Goal: Navigation & Orientation: Find specific page/section

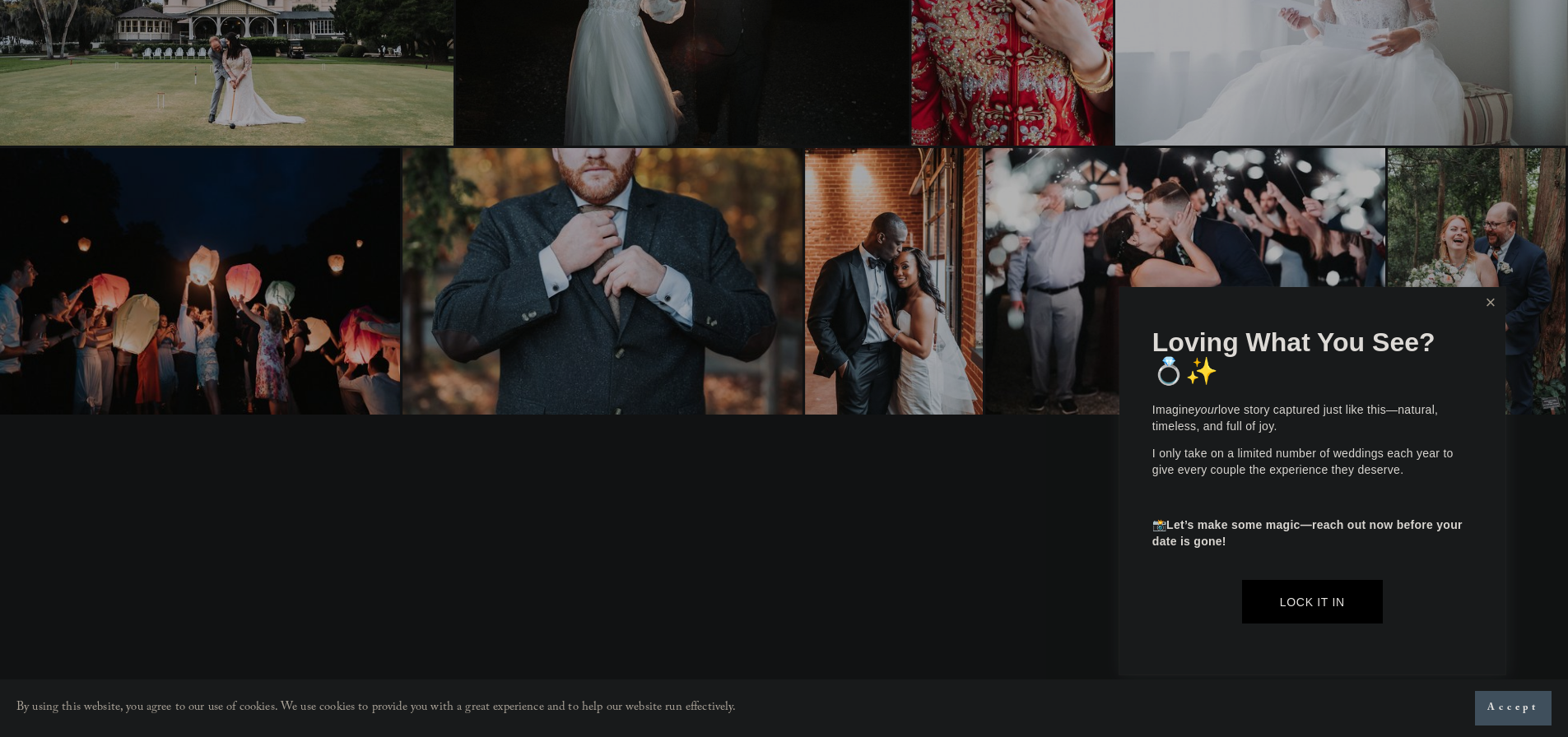
scroll to position [1920, 0]
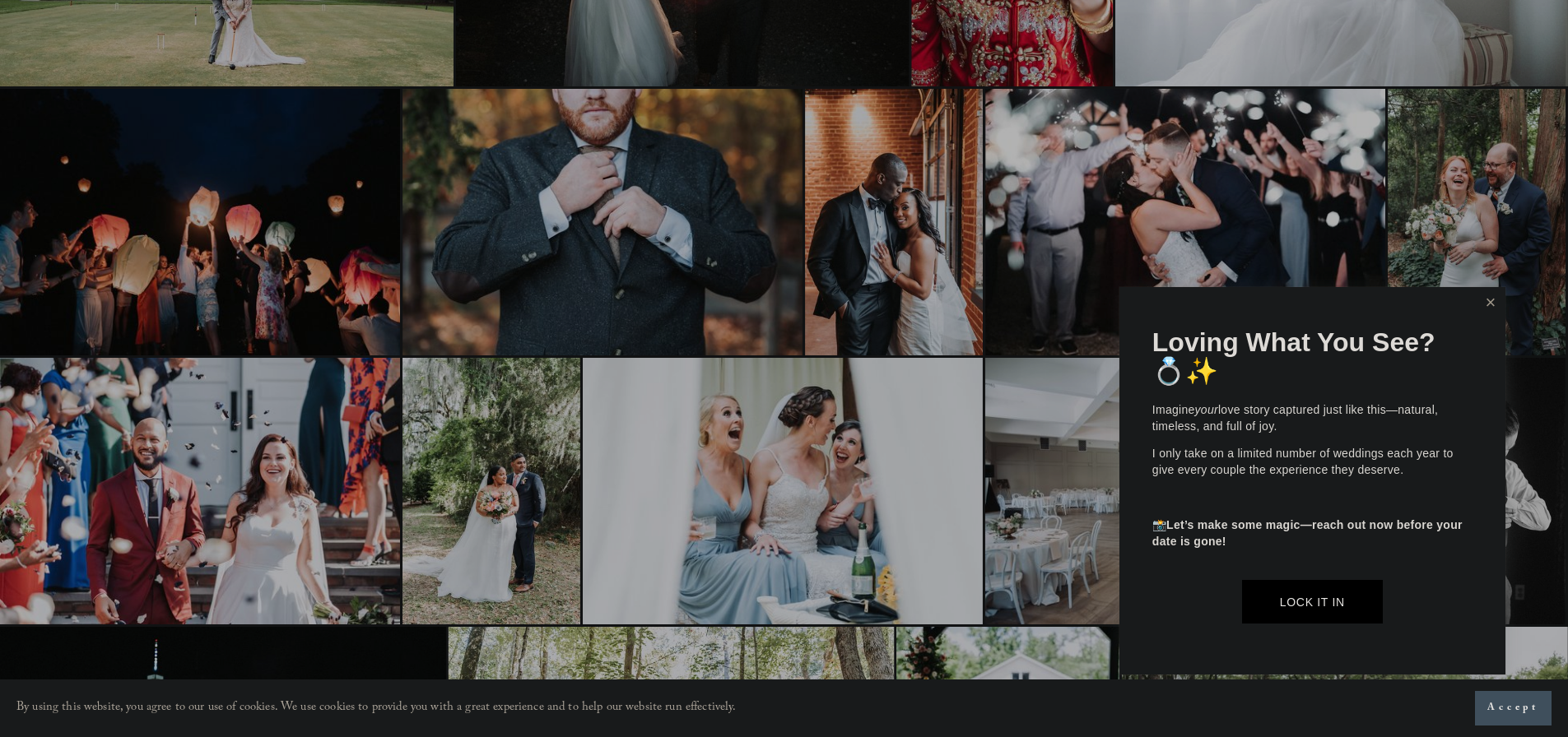
click at [1492, 302] on link "Close" at bounding box center [1490, 302] width 25 height 27
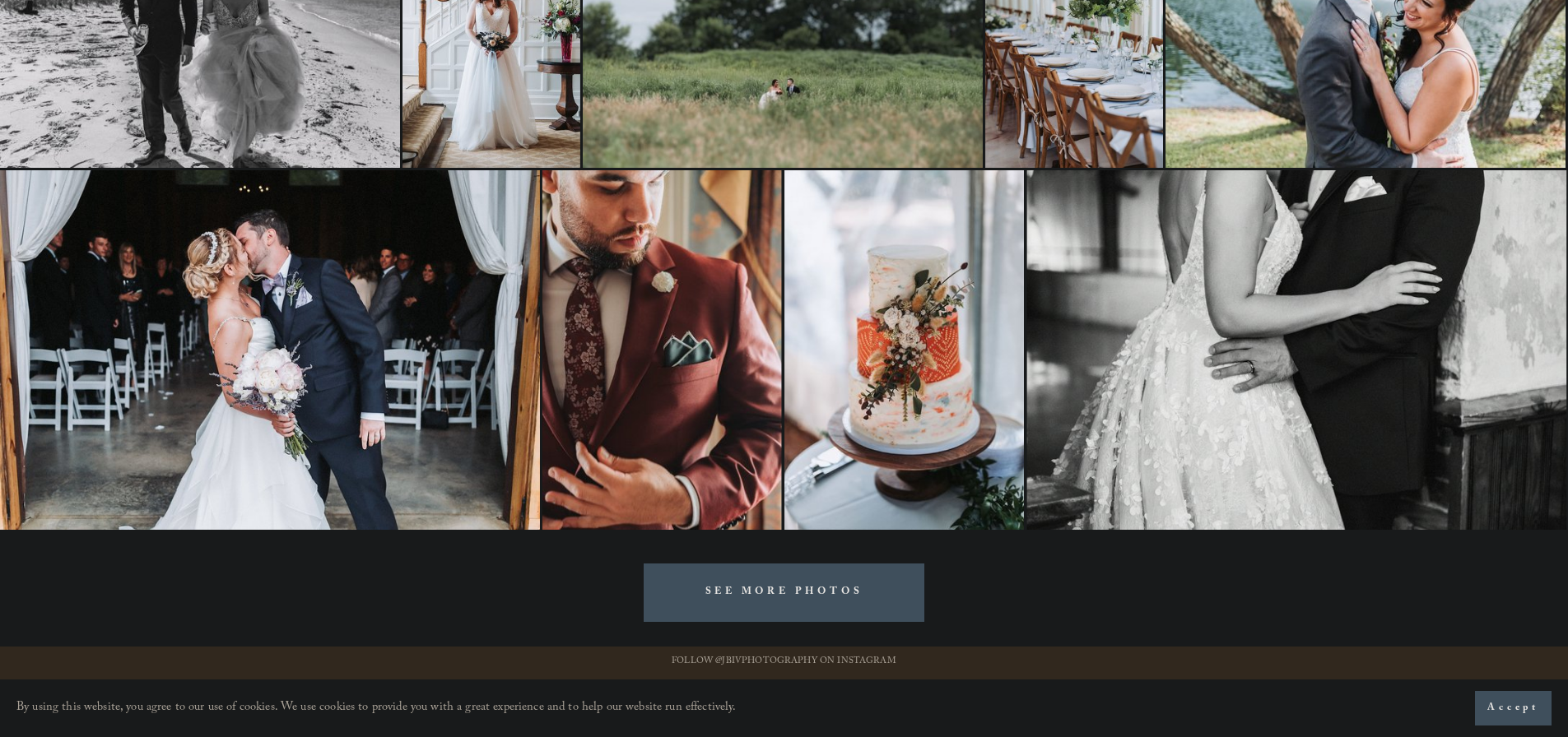
scroll to position [3377, 0]
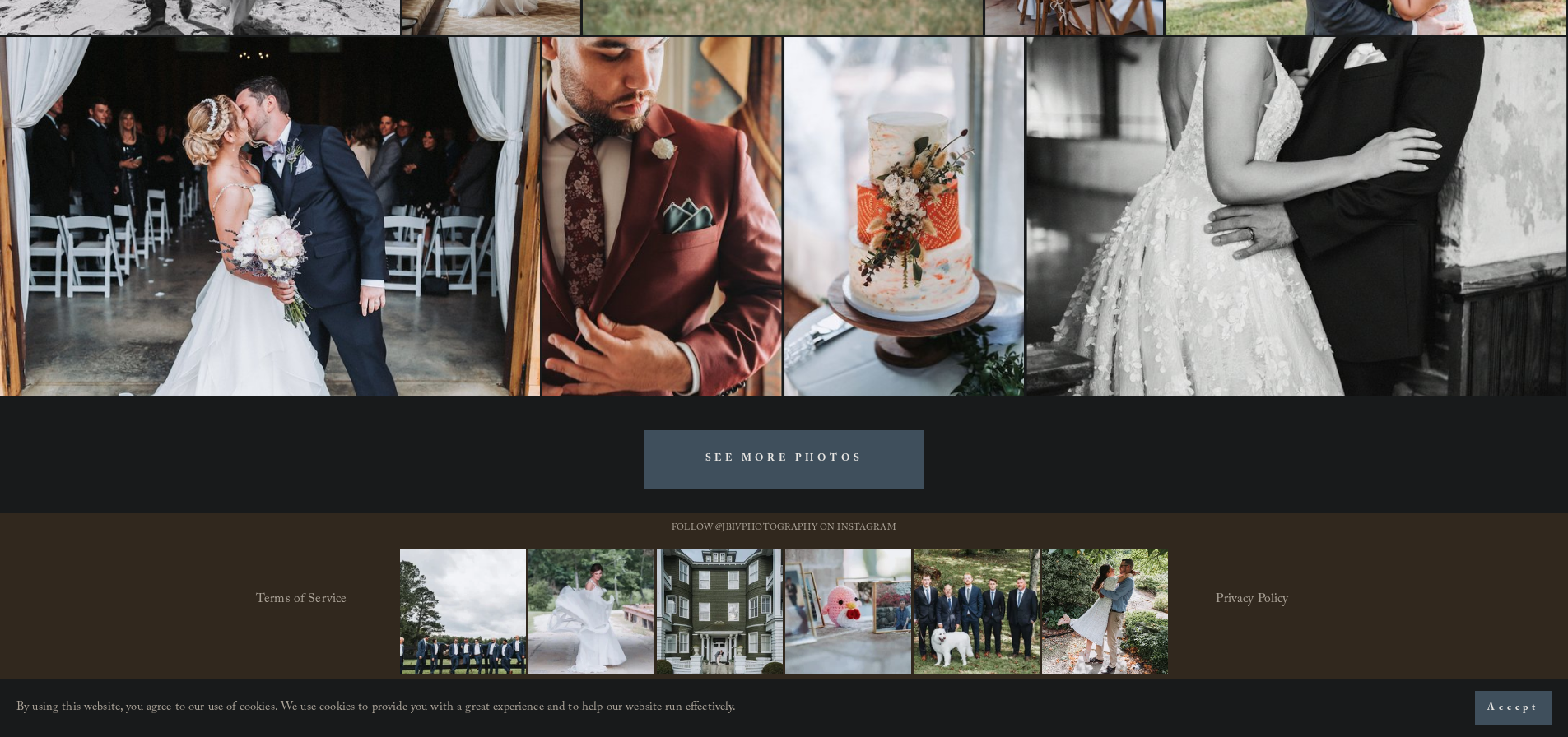
click at [838, 461] on link "SEE MORE PHOTOS" at bounding box center [784, 460] width 282 height 58
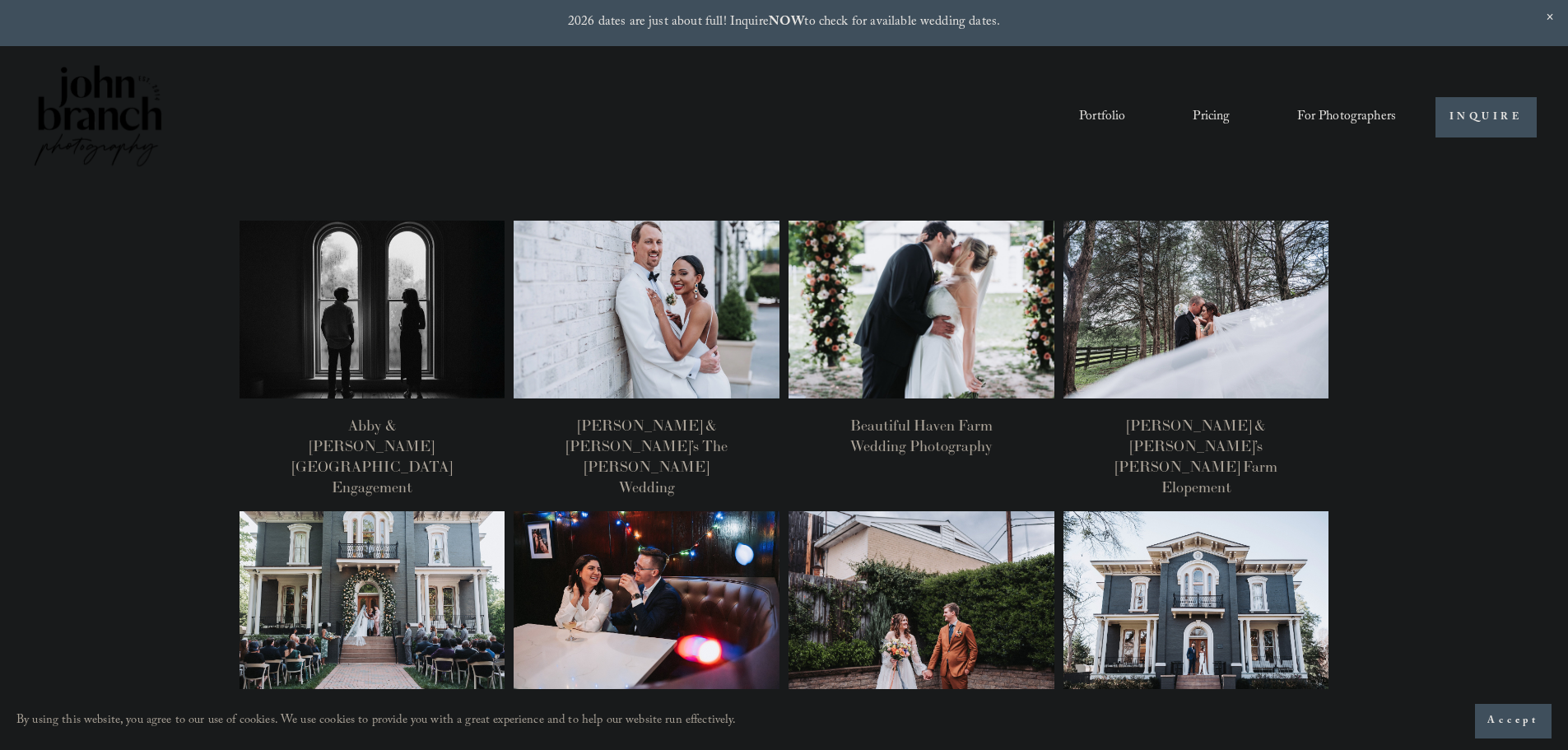
click at [1092, 111] on link "Portfolio" at bounding box center [1102, 118] width 46 height 28
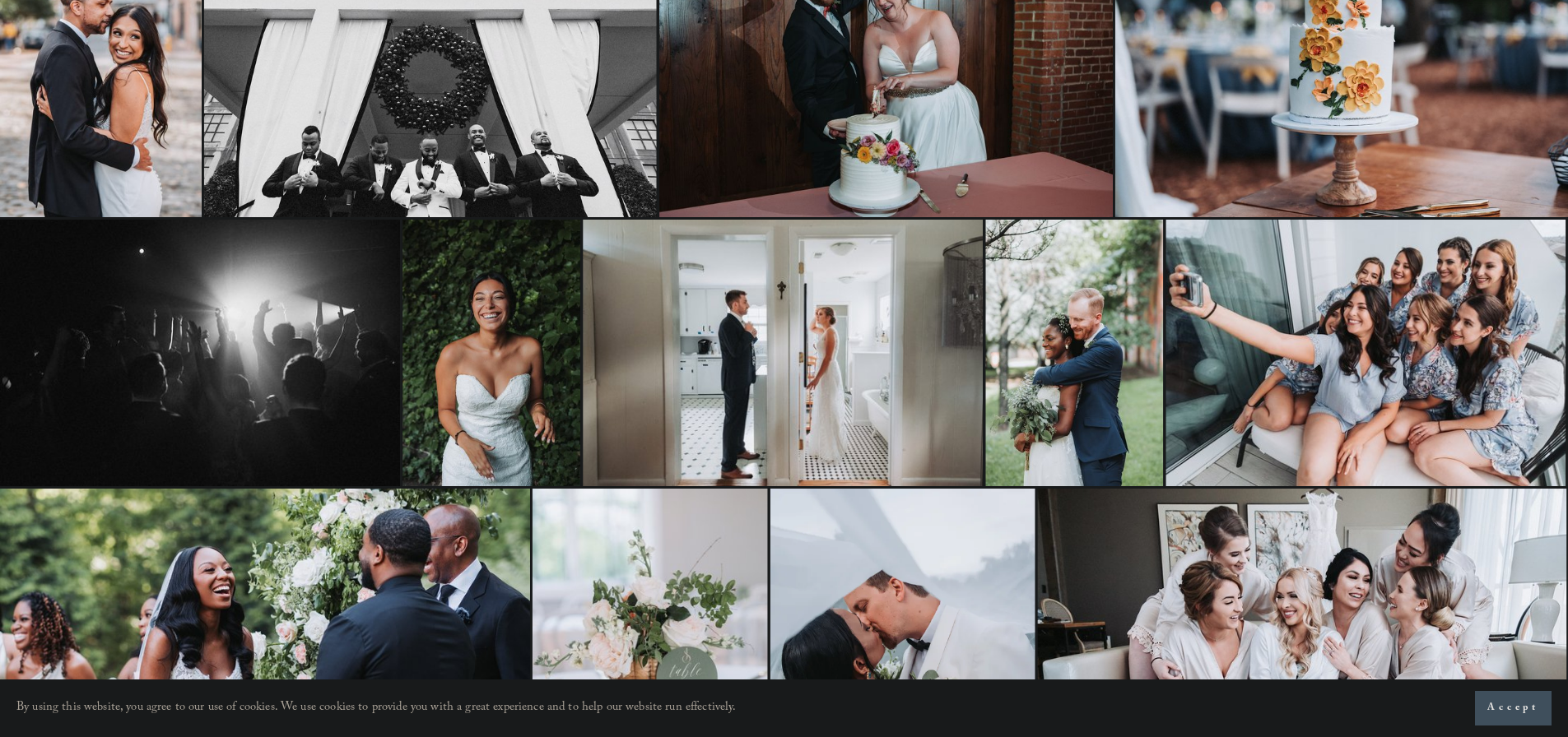
scroll to position [549, 0]
